Goal: Information Seeking & Learning: Understand process/instructions

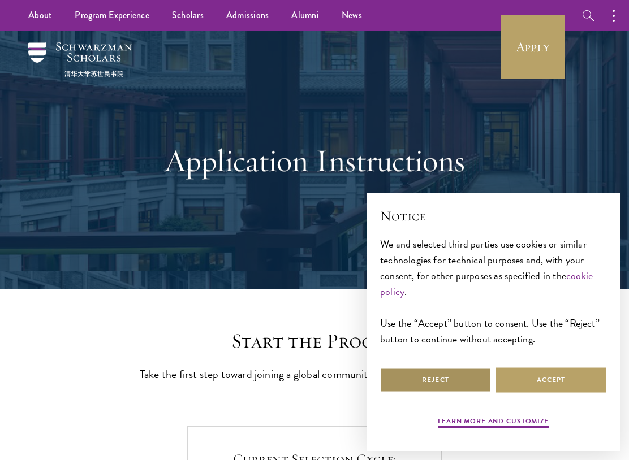
click at [464, 377] on button "Reject" at bounding box center [435, 379] width 111 height 25
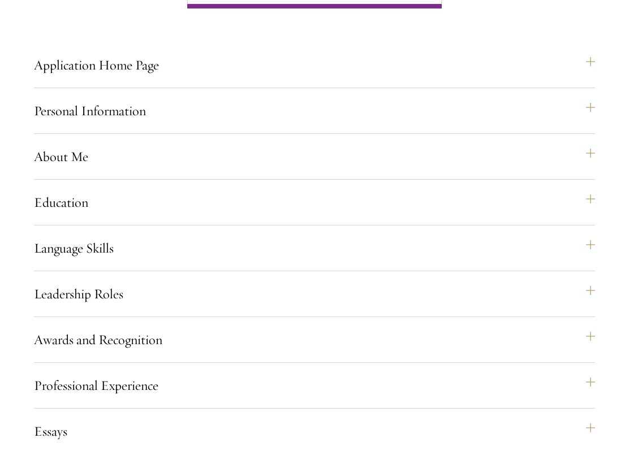
scroll to position [927, 0]
click at [51, 137] on button "Personal Information" at bounding box center [314, 123] width 561 height 27
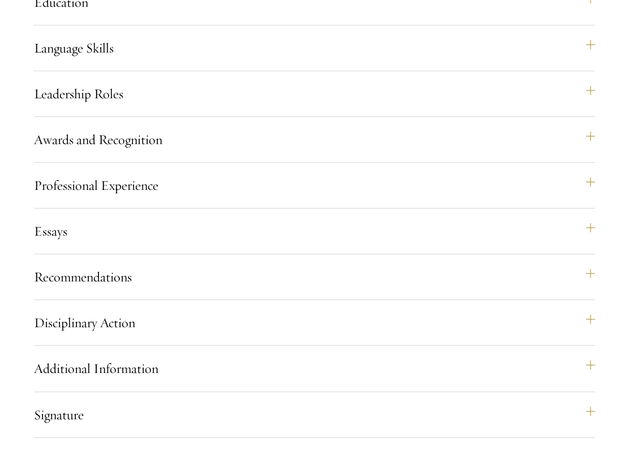
click at [55, 166] on button "Awards and Recognition" at bounding box center [314, 152] width 561 height 27
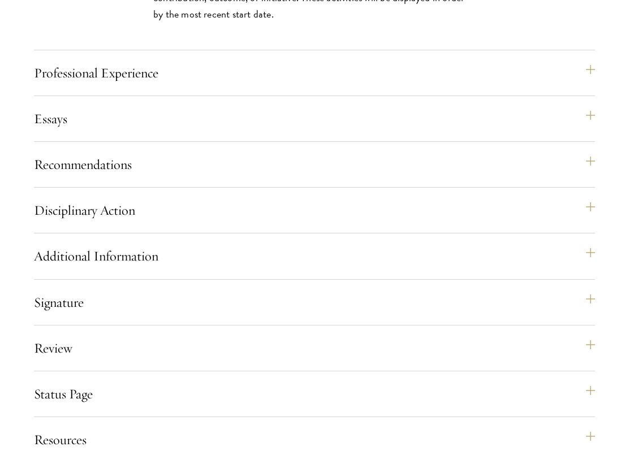
scroll to position [1381, 0]
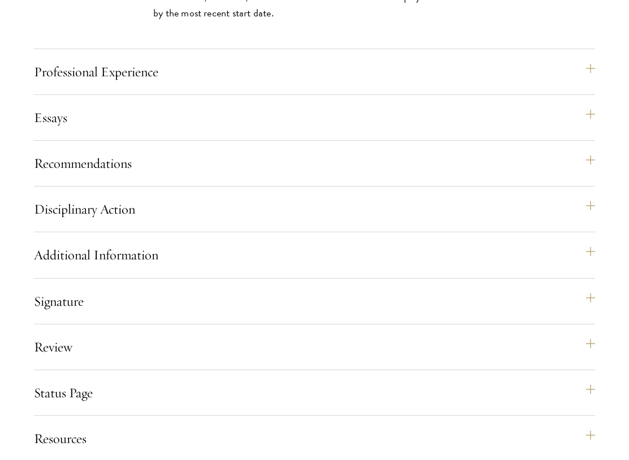
click at [47, 189] on button "Recommendations" at bounding box center [314, 175] width 561 height 27
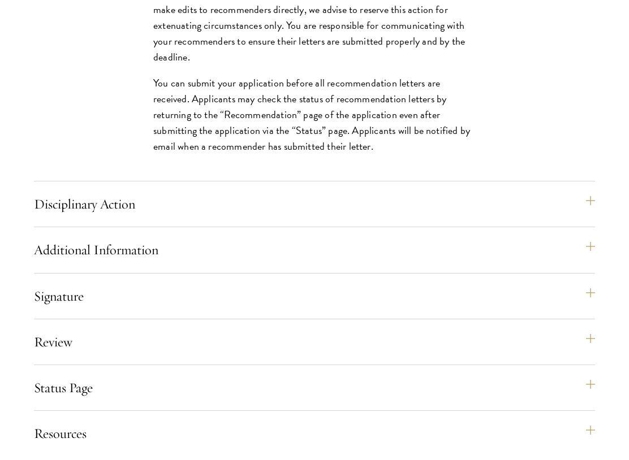
scroll to position [1974, 0]
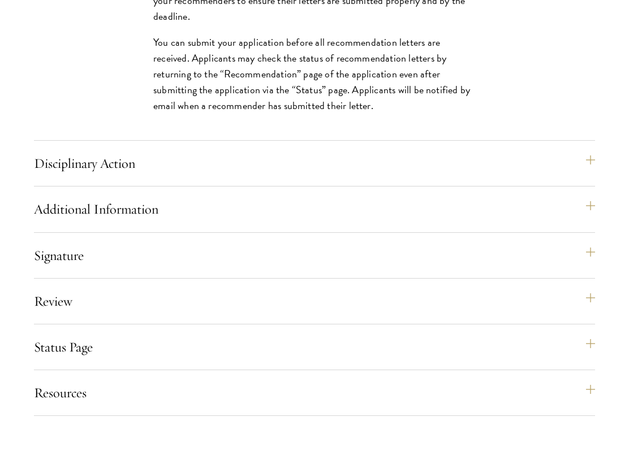
click at [44, 189] on button "Disciplinary Action" at bounding box center [314, 175] width 561 height 27
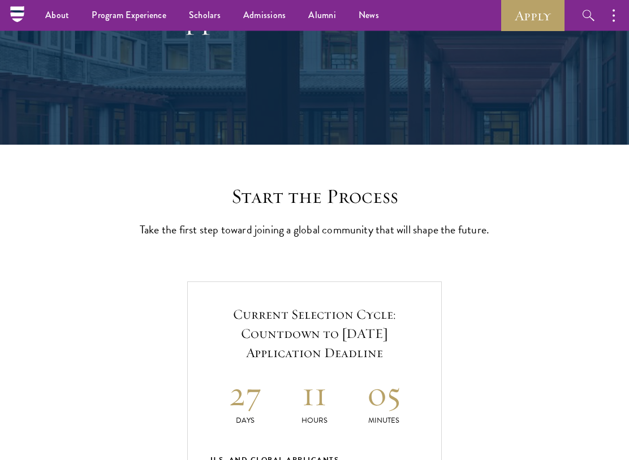
scroll to position [0, 0]
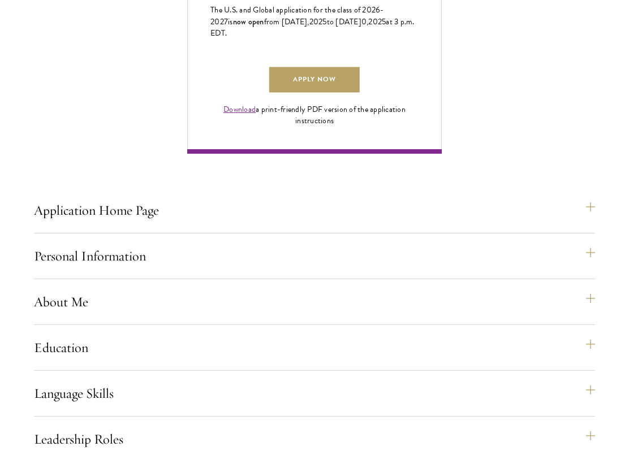
scroll to position [781, 0]
click at [57, 236] on button "Application Home Page" at bounding box center [314, 222] width 561 height 27
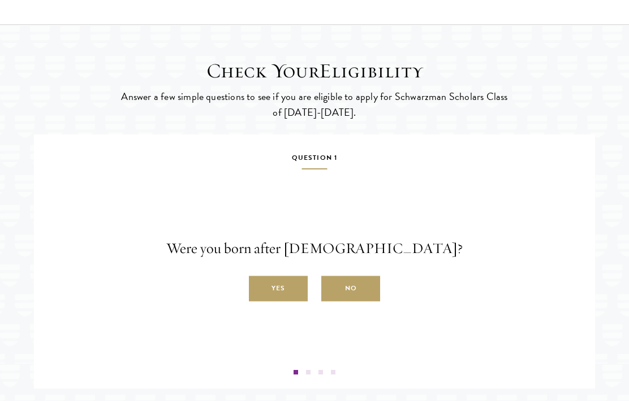
scroll to position [2005, 0]
